Goal: Task Accomplishment & Management: Use online tool/utility

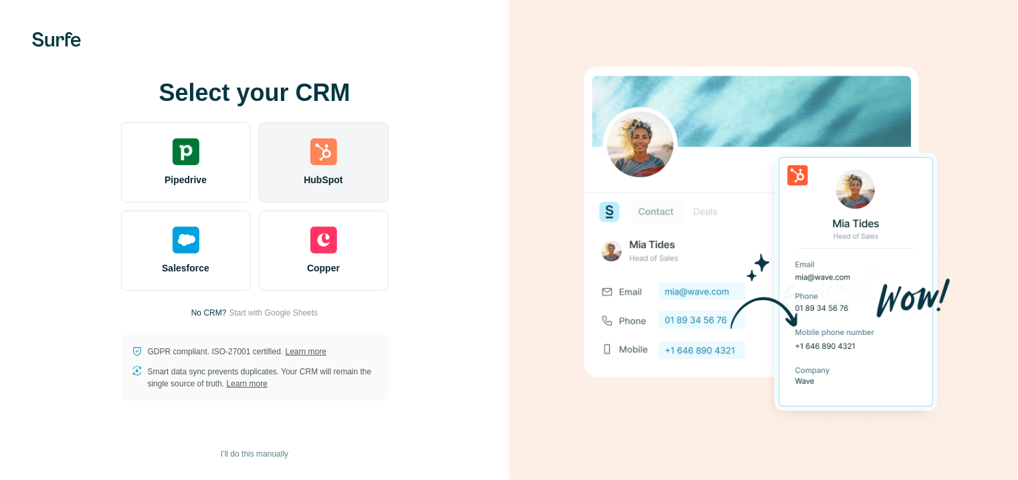
click at [331, 168] on div "HubSpot" at bounding box center [324, 162] width 130 height 80
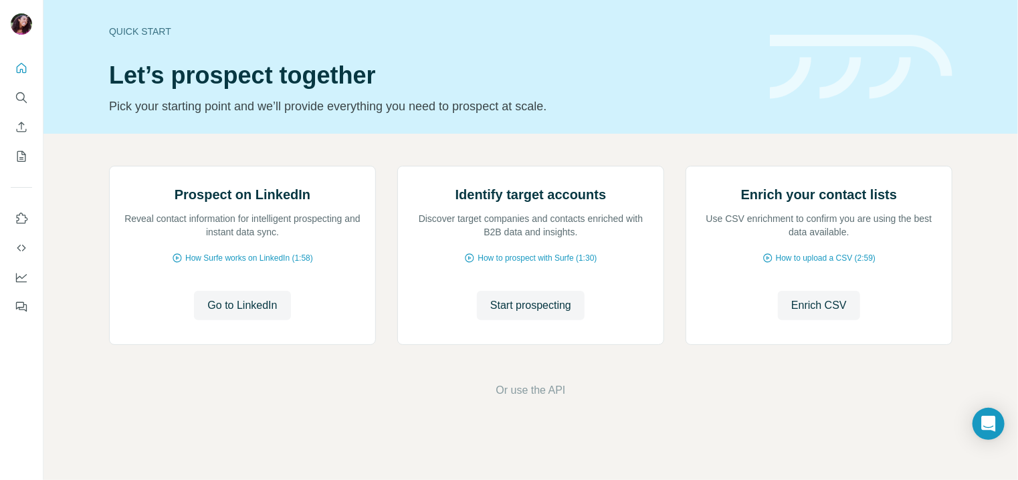
scroll to position [97, 0]
click at [225, 314] on span "Go to LinkedIn" at bounding box center [242, 306] width 70 height 16
click at [19, 225] on button "Use Surfe on LinkedIn" at bounding box center [21, 219] width 21 height 24
